Goal: Task Accomplishment & Management: Use online tool/utility

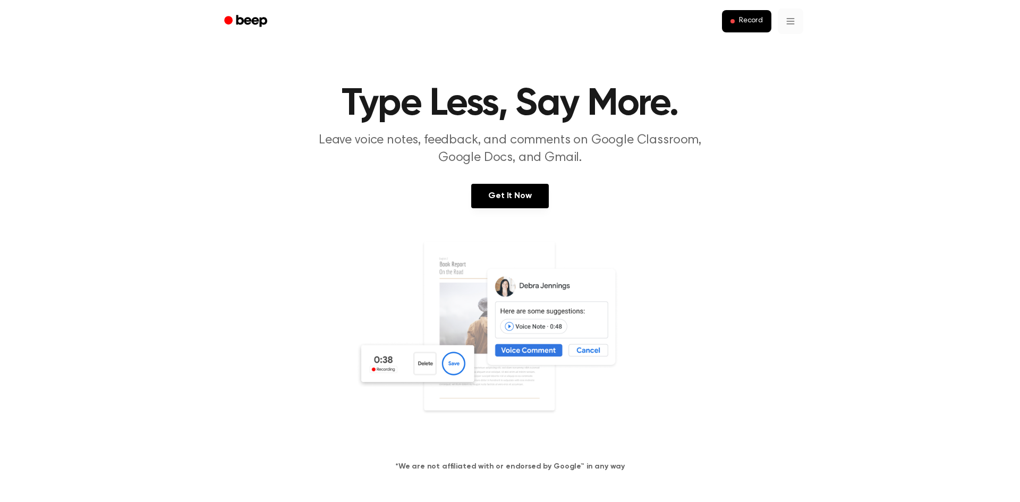
click at [762, 48] on link "Recording History" at bounding box center [769, 48] width 66 height 18
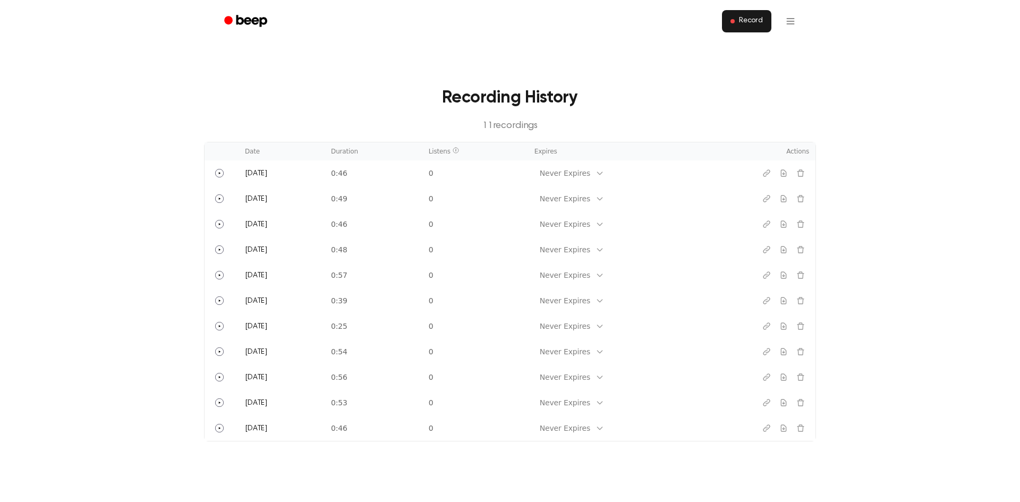
click at [742, 18] on span "Record" at bounding box center [751, 21] width 24 height 10
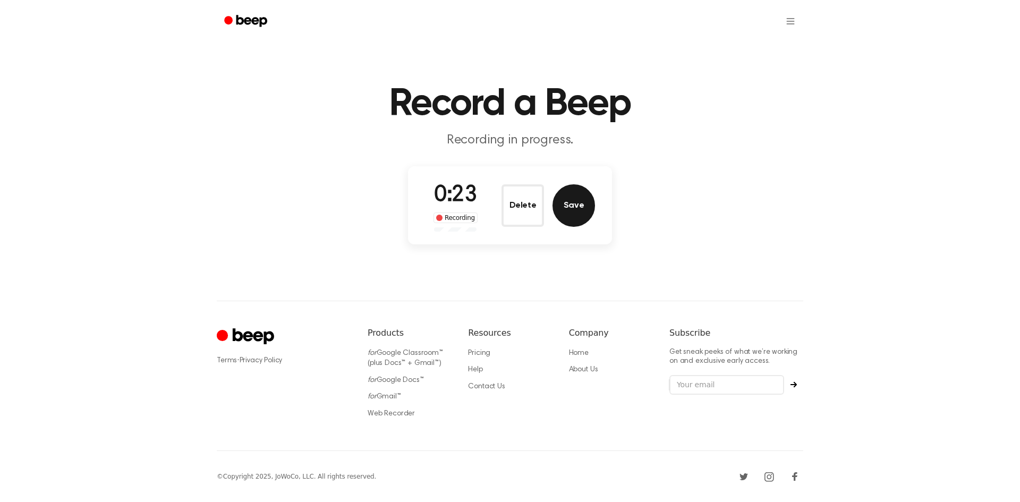
click at [568, 212] on button "Save" at bounding box center [573, 205] width 42 height 42
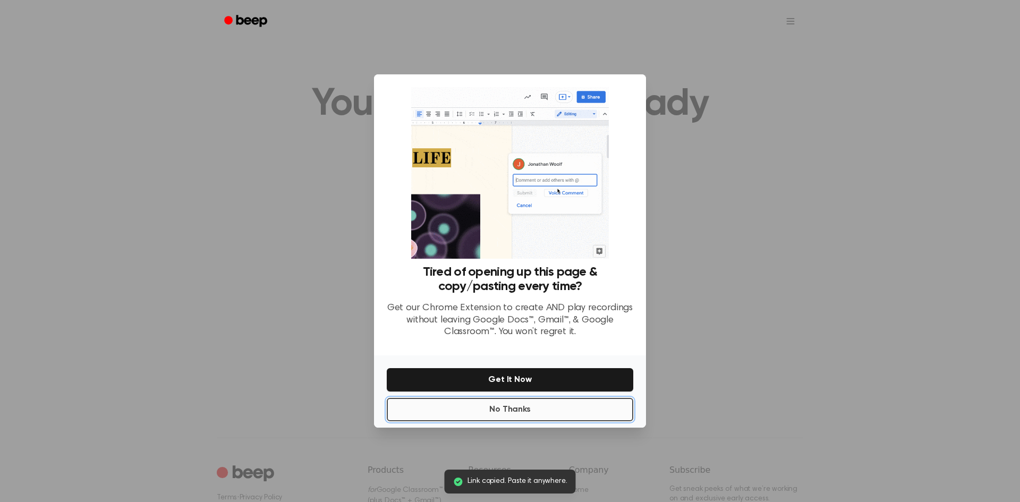
click at [470, 408] on button "No Thanks" at bounding box center [510, 409] width 246 height 23
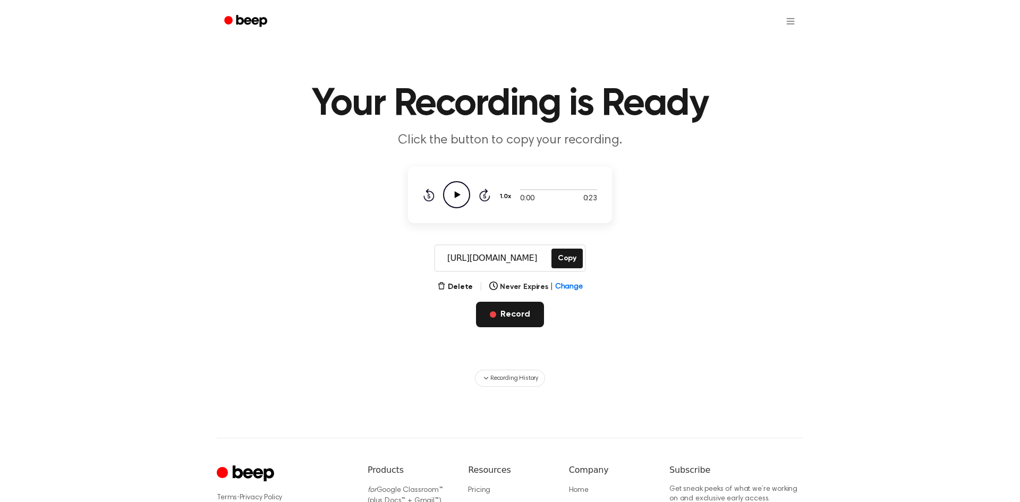
click at [525, 309] on button "Record" at bounding box center [509, 314] width 67 height 25
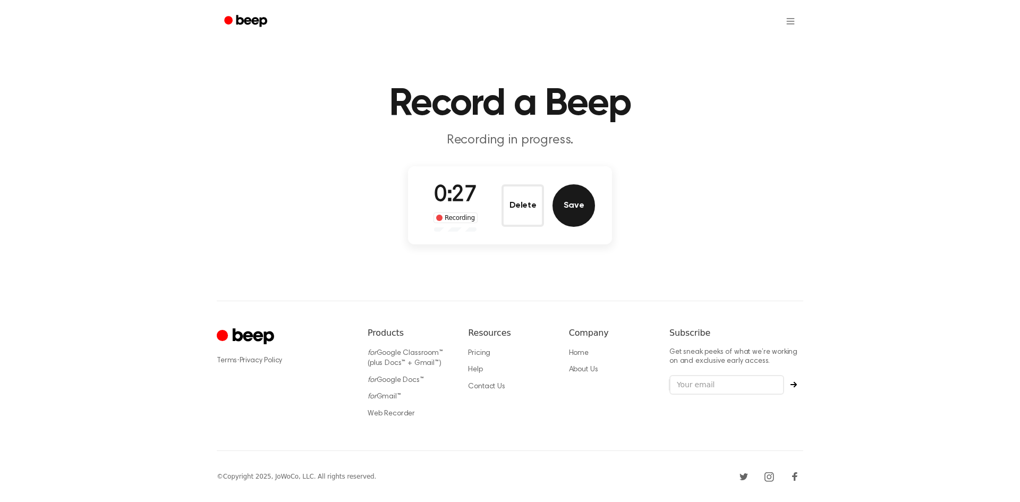
click at [575, 218] on button "Save" at bounding box center [573, 205] width 42 height 42
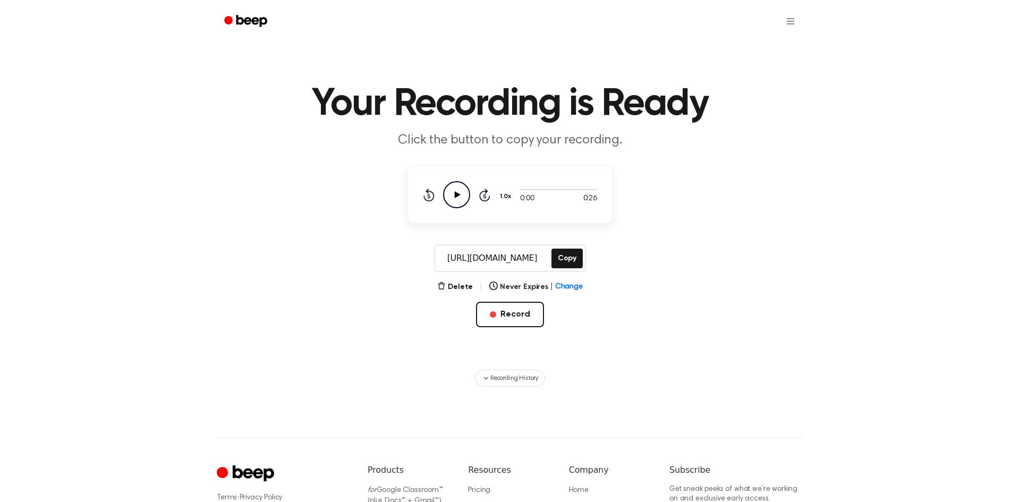
click at [0, 417] on div "Your Recording is Ready Click the button to copy your recording. 0:00 0:26 1.0x…" at bounding box center [510, 319] width 1020 height 639
click at [927, 221] on main "Your Recording is Ready Click the button to copy your recording. 0:00 0:26 1.0x…" at bounding box center [510, 193] width 1020 height 387
click at [795, 28] on html "Your Recording is Ready Click the button to copy your recording. 0:00 0:26 1.0x…" at bounding box center [510, 319] width 1020 height 639
click at [781, 46] on link "Recording History" at bounding box center [769, 48] width 66 height 18
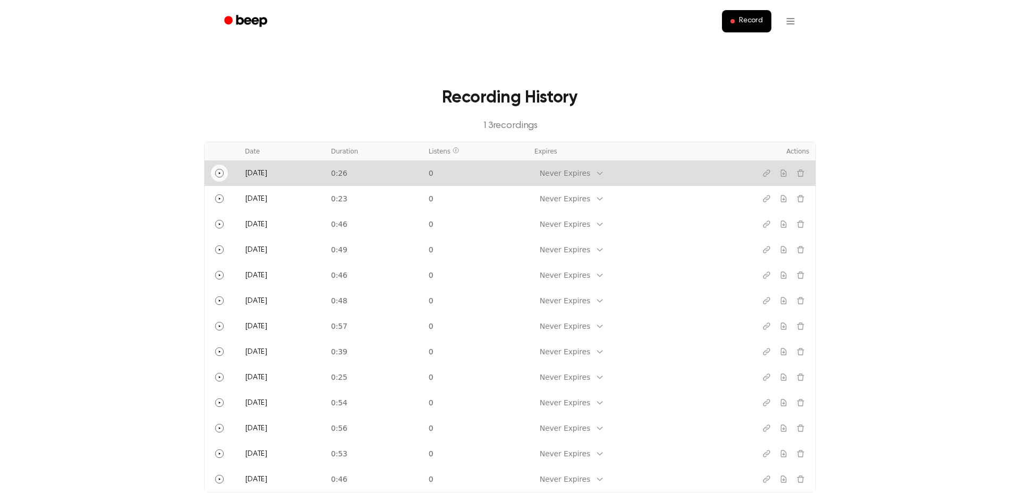
click at [217, 175] on icon "Play" at bounding box center [219, 173] width 8 height 8
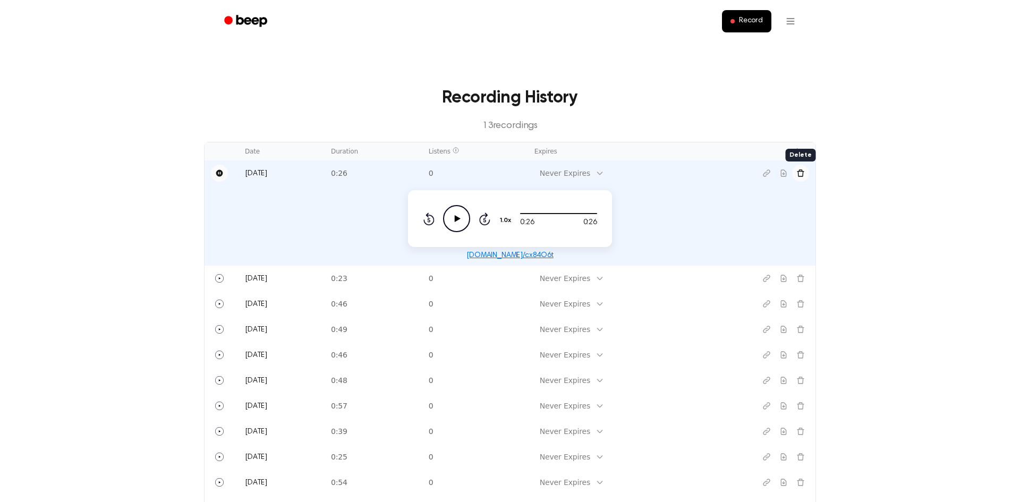
click at [803, 172] on icon "Delete recording" at bounding box center [800, 172] width 7 height 7
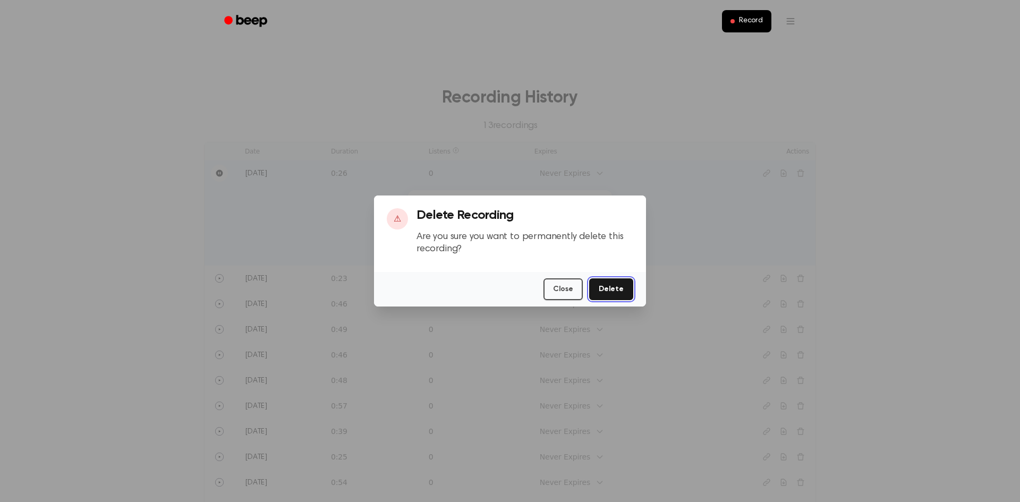
click at [597, 289] on button "Delete" at bounding box center [611, 289] width 44 height 22
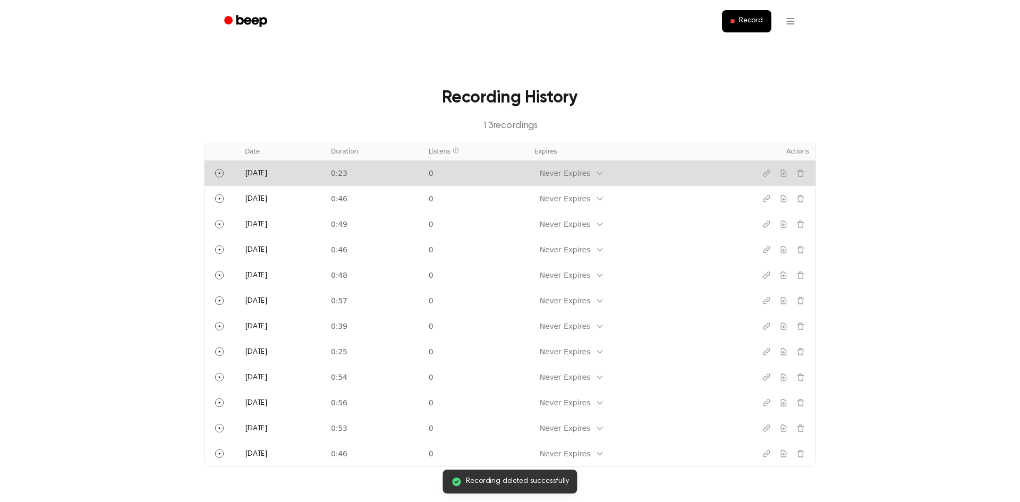
click at [260, 181] on td "[DATE]" at bounding box center [281, 172] width 86 height 25
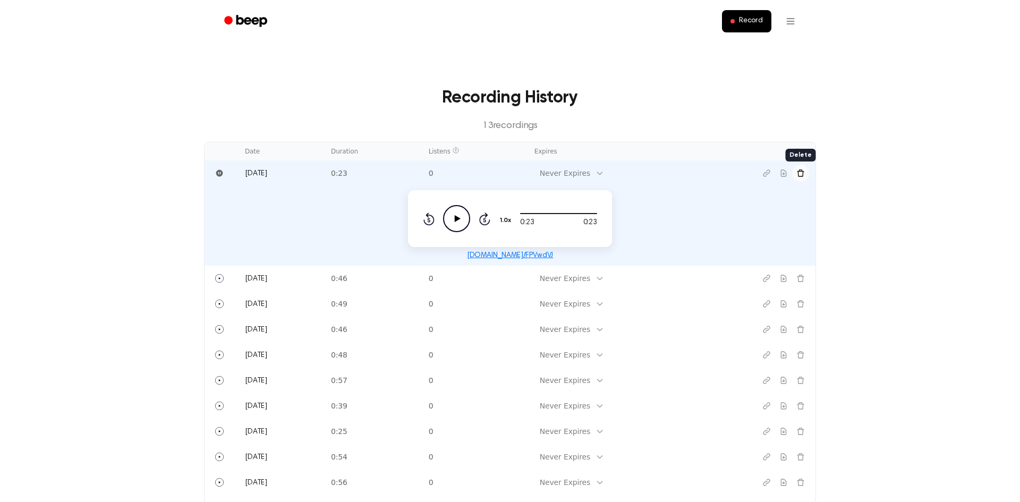
click at [801, 176] on icon "Delete recording" at bounding box center [800, 173] width 8 height 8
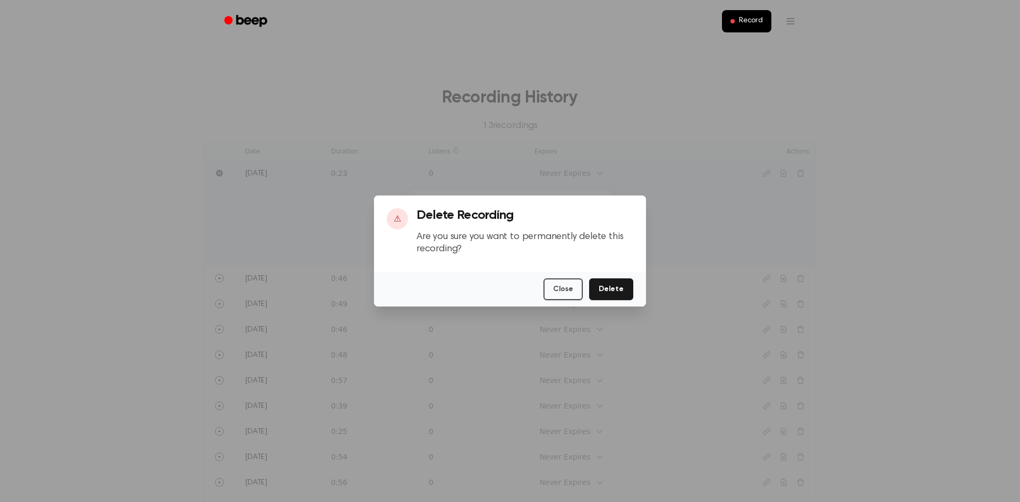
click at [597, 303] on div "Close Delete" at bounding box center [510, 289] width 272 height 35
click at [624, 285] on button "Delete" at bounding box center [611, 289] width 44 height 22
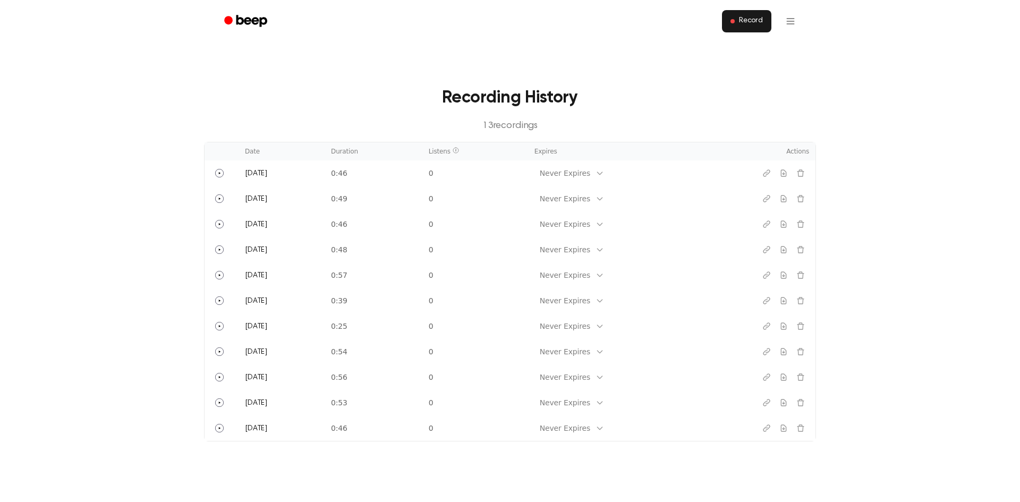
click at [747, 21] on span "Record" at bounding box center [751, 21] width 24 height 10
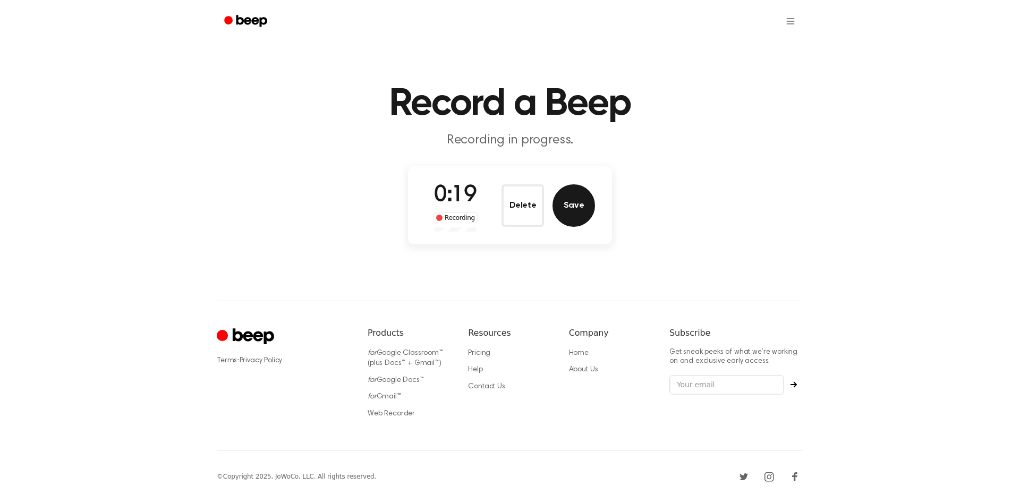
click at [582, 206] on button "Save" at bounding box center [573, 205] width 42 height 42
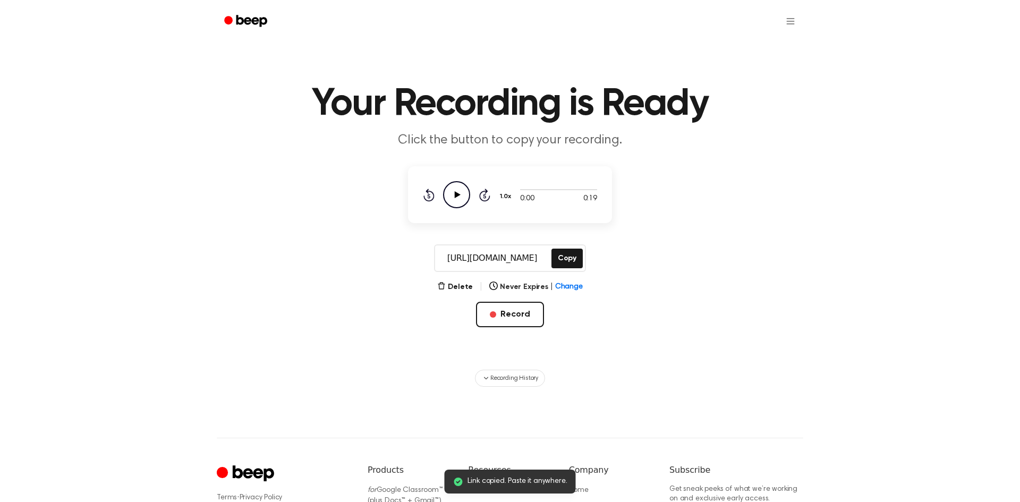
click at [446, 199] on icon "Play Audio" at bounding box center [456, 194] width 27 height 27
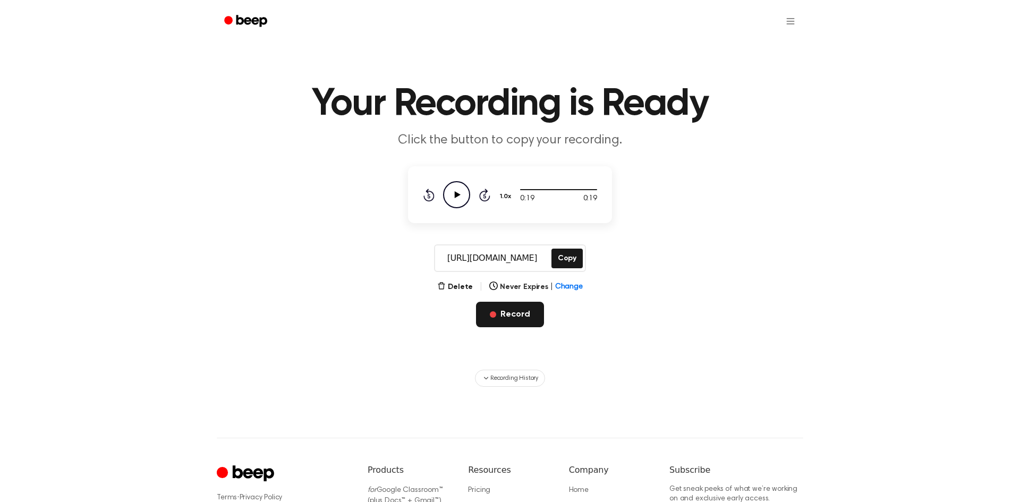
click at [506, 311] on button "Record" at bounding box center [509, 314] width 67 height 25
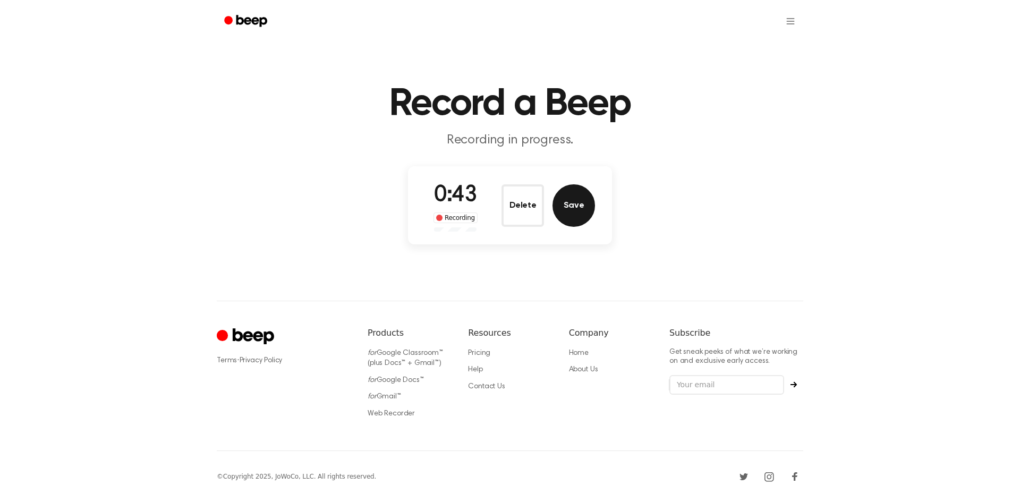
click at [583, 197] on button "Save" at bounding box center [573, 205] width 42 height 42
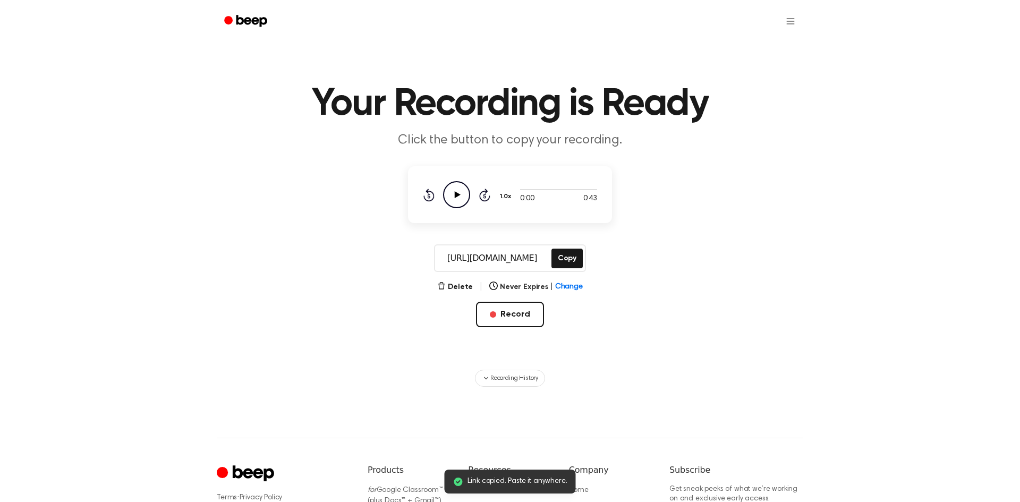
click at [462, 198] on icon "Play Audio" at bounding box center [456, 194] width 27 height 27
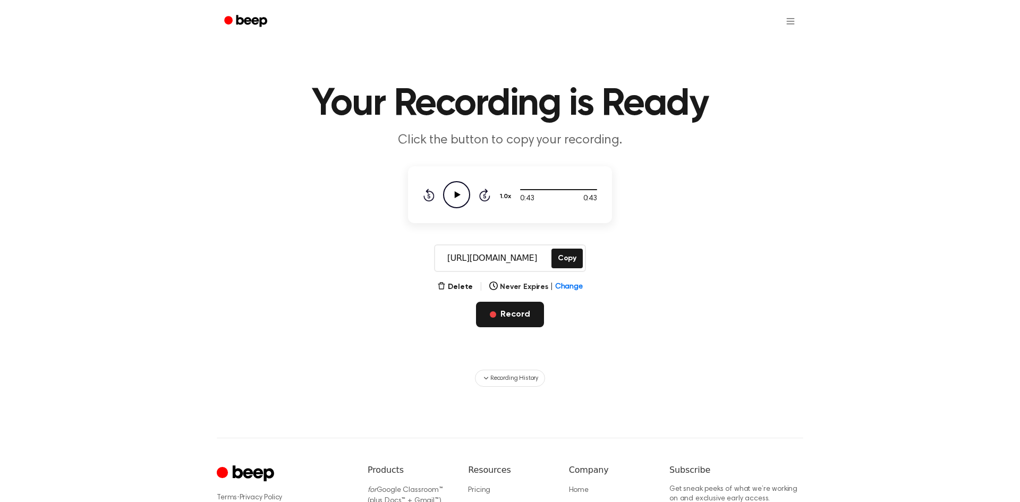
click at [503, 321] on button "Record" at bounding box center [509, 314] width 67 height 25
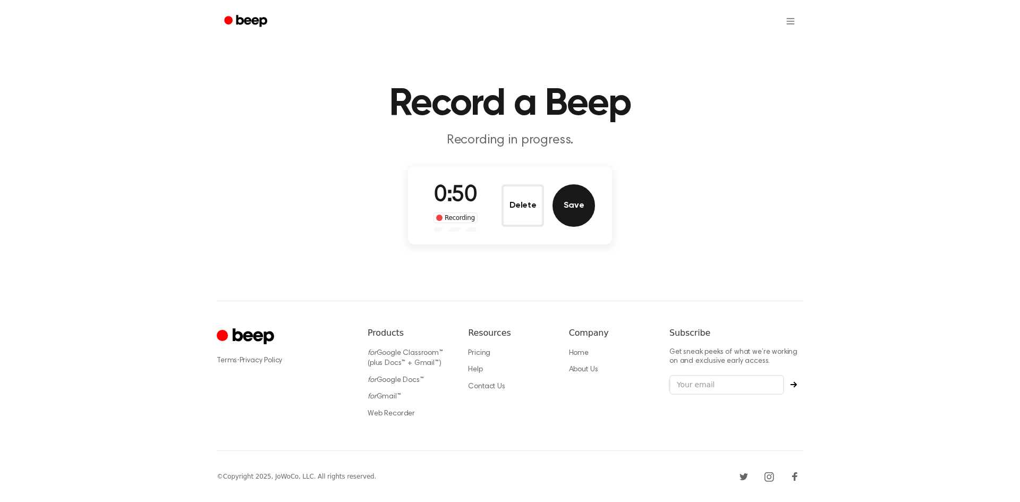
click at [577, 206] on button "Save" at bounding box center [573, 205] width 42 height 42
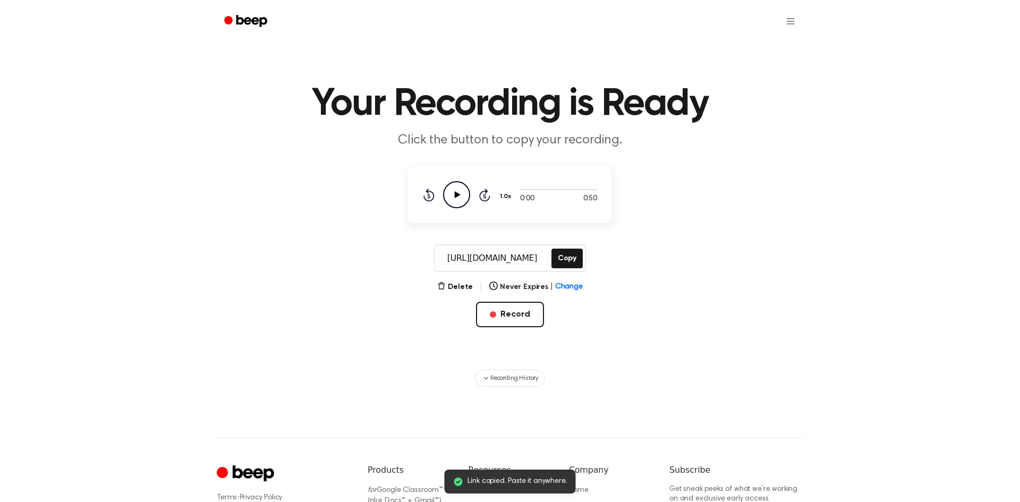
click at [460, 200] on icon "Play Audio" at bounding box center [456, 194] width 27 height 27
